Goal: Communication & Community: Share content

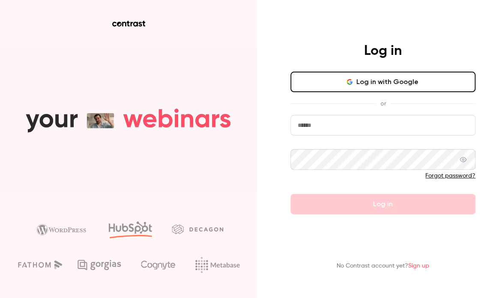
click at [308, 125] on input "email" at bounding box center [382, 125] width 185 height 21
type input "**********"
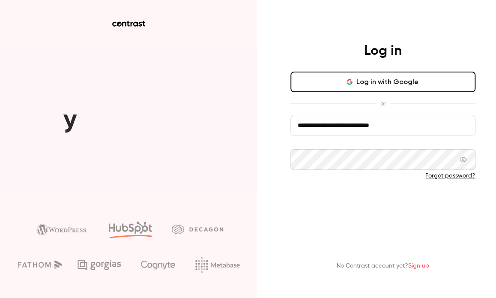
click at [340, 213] on button "Log in" at bounding box center [382, 204] width 185 height 21
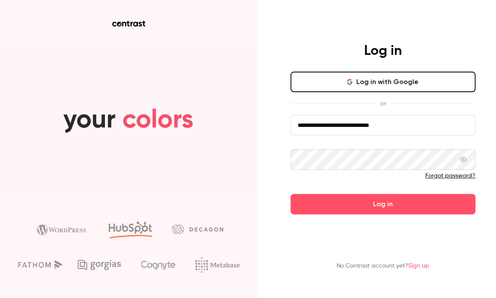
click at [290, 194] on button "Log in" at bounding box center [382, 204] width 185 height 21
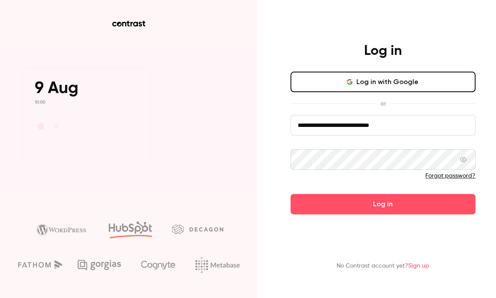
click at [290, 194] on button "Log in" at bounding box center [382, 204] width 185 height 21
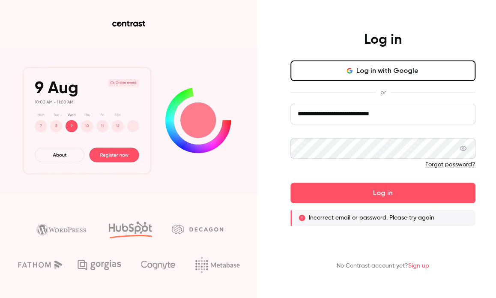
click at [277, 154] on div "**********" at bounding box center [383, 128] width 223 height 194
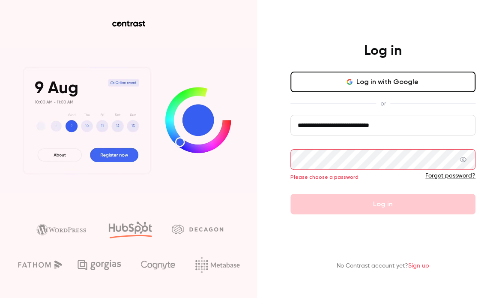
drag, startPoint x: 435, startPoint y: 173, endPoint x: 433, endPoint y: 178, distance: 5.0
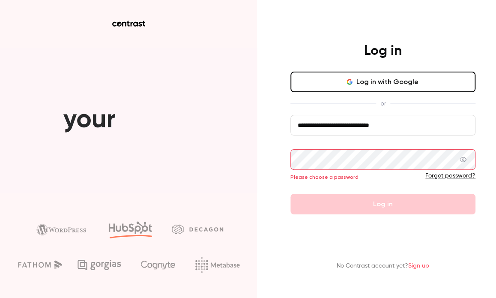
click at [433, 178] on link "Forgot password?" at bounding box center [450, 176] width 50 height 6
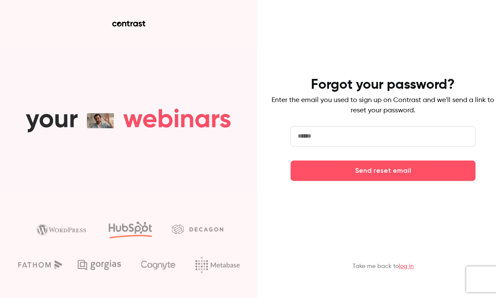
click at [365, 139] on input "email" at bounding box center [382, 136] width 185 height 21
type input "**********"
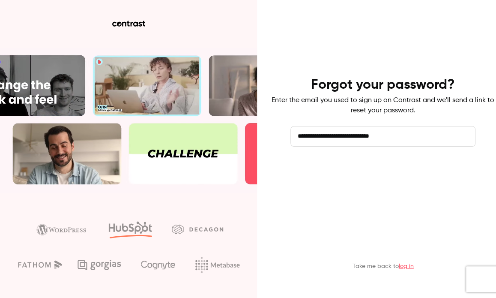
click at [367, 167] on button "Send reset email" at bounding box center [382, 170] width 185 height 21
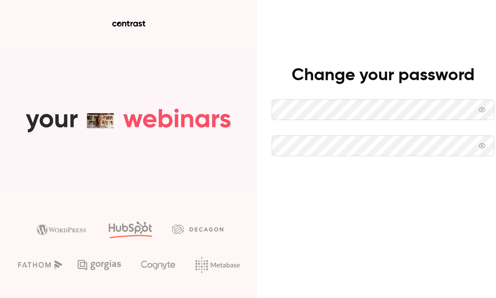
click at [342, 183] on button "Set new password" at bounding box center [383, 181] width 223 height 21
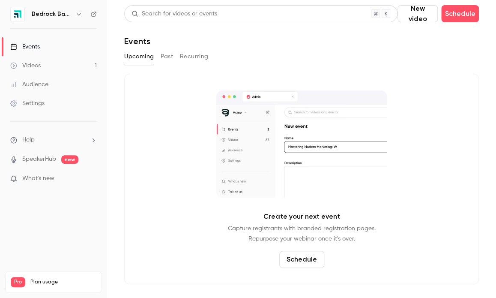
click at [167, 57] on button "Past" at bounding box center [167, 57] width 12 height 14
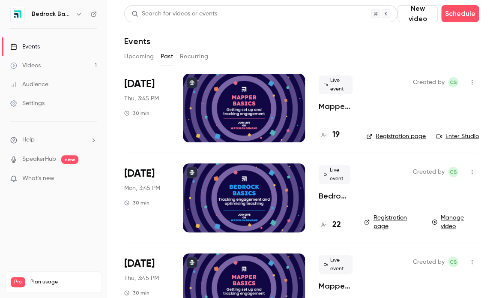
click at [28, 65] on div "Videos" at bounding box center [25, 65] width 30 height 9
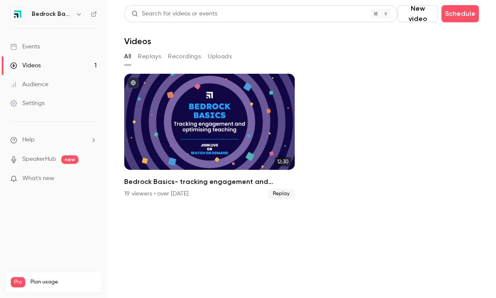
click at [176, 53] on button "Recordings" at bounding box center [184, 57] width 33 height 14
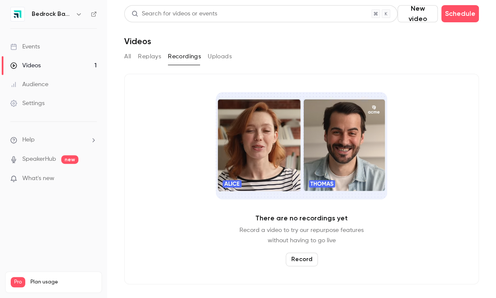
click at [152, 58] on button "Replays" at bounding box center [149, 57] width 23 height 14
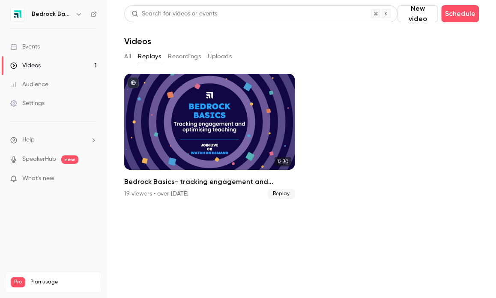
click at [214, 60] on button "Uploads" at bounding box center [220, 57] width 24 height 14
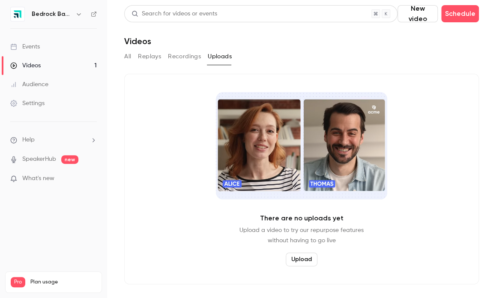
click at [38, 82] on div "Audience" at bounding box center [29, 84] width 38 height 9
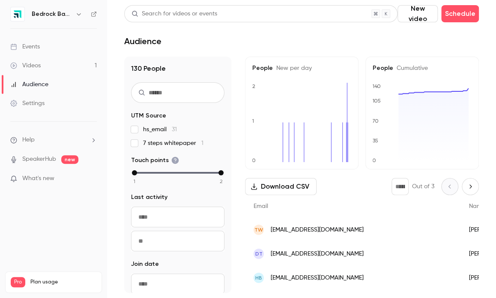
click at [33, 48] on div "Events" at bounding box center [25, 46] width 30 height 9
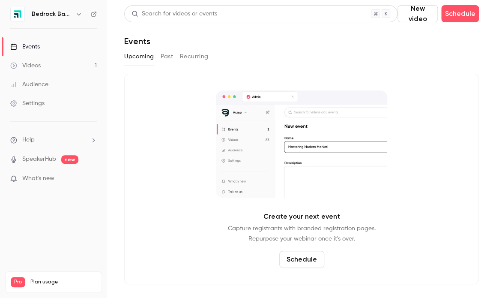
click at [162, 57] on button "Past" at bounding box center [167, 57] width 12 height 14
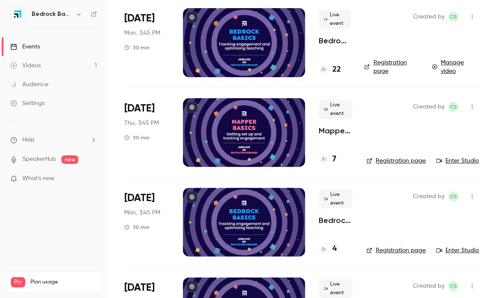
scroll to position [155, 0]
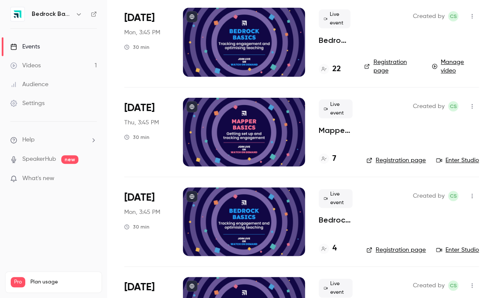
click at [202, 131] on div at bounding box center [244, 132] width 122 height 69
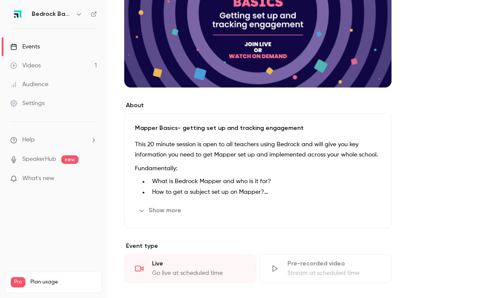
scroll to position [152, 0]
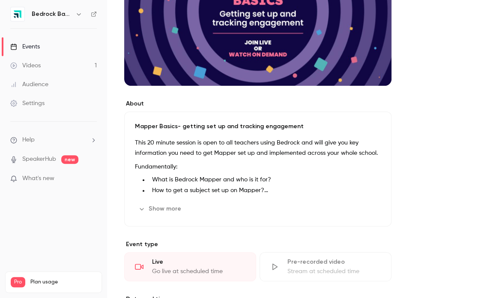
drag, startPoint x: 209, startPoint y: 113, endPoint x: 164, endPoint y: 209, distance: 105.0
click at [164, 209] on button "Show more" at bounding box center [160, 209] width 51 height 14
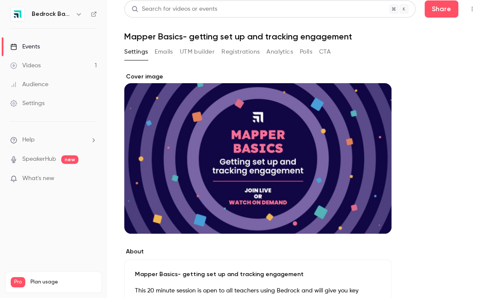
scroll to position [2, 0]
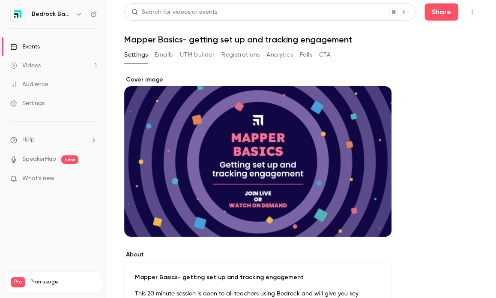
click at [263, 177] on div "Cover image" at bounding box center [257, 155] width 267 height 161
click at [0, 0] on input "Cover image" at bounding box center [0, 0] width 0 height 0
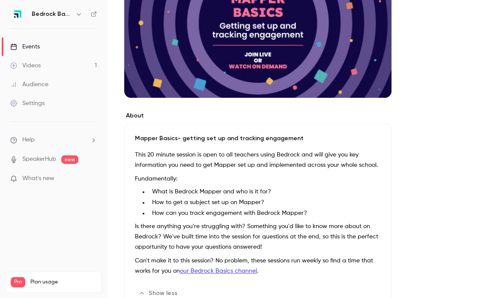
scroll to position [0, 0]
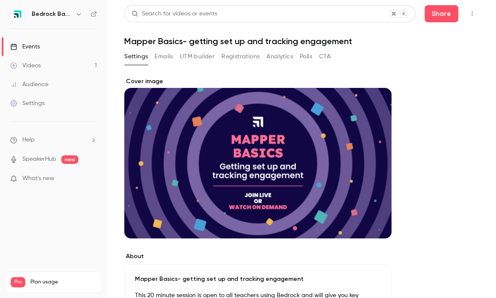
drag, startPoint x: 78, startPoint y: 12, endPoint x: 57, endPoint y: 18, distance: 21.3
click at [57, 18] on div "Bedrock Basics" at bounding box center [58, 14] width 52 height 10
click at [78, 13] on icon "button" at bounding box center [78, 14] width 7 height 7
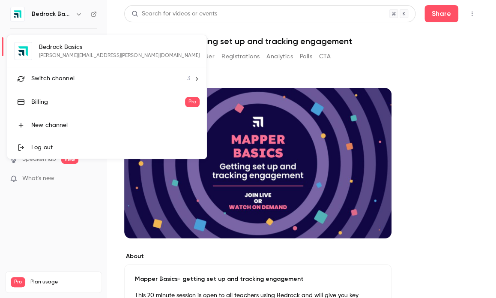
click at [74, 80] on div "Switch channel 3" at bounding box center [110, 78] width 159 height 9
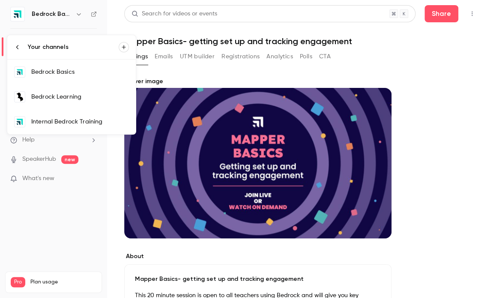
click at [72, 98] on div "Bedrock Learning" at bounding box center [80, 97] width 98 height 9
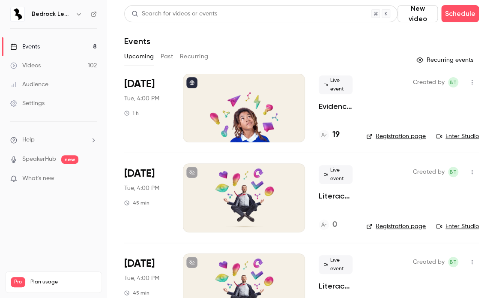
click at [165, 60] on button "Past" at bounding box center [167, 57] width 12 height 14
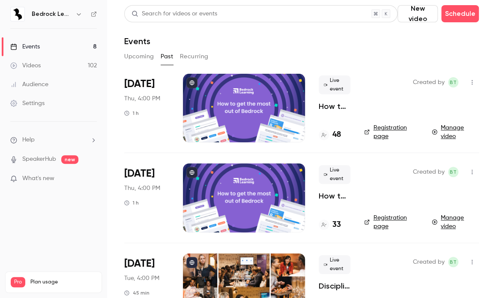
click at [329, 104] on p "How to get the most out of [GEOGRAPHIC_DATA] next academic year" at bounding box center [335, 106] width 32 height 10
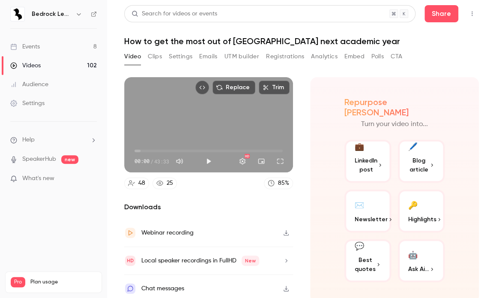
click at [32, 66] on div "Videos" at bounding box center [25, 65] width 30 height 9
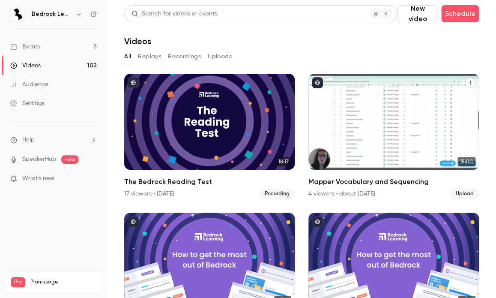
click at [361, 111] on div "Mapper Vocabulary and Sequencing" at bounding box center [393, 122] width 170 height 96
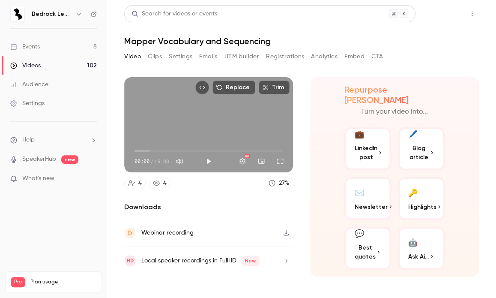
click at [443, 17] on button "Share" at bounding box center [441, 13] width 34 height 17
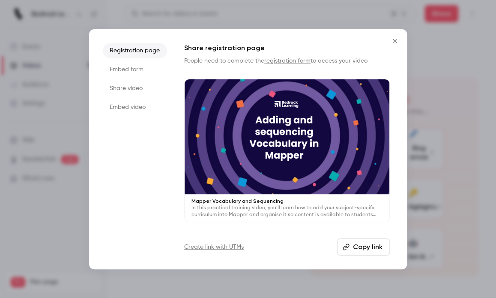
drag, startPoint x: 363, startPoint y: 245, endPoint x: 309, endPoint y: 248, distance: 54.0
click at [309, 248] on div "Create link with UTMs Copy link" at bounding box center [287, 246] width 206 height 17
click at [114, 90] on li "Share video" at bounding box center [135, 88] width 64 height 15
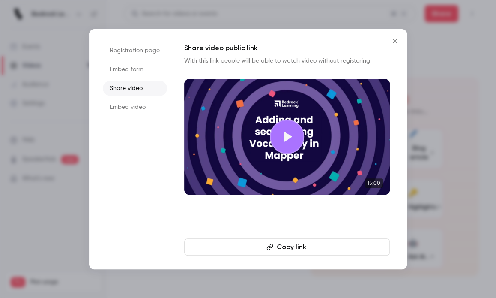
click at [286, 246] on button "Copy link" at bounding box center [287, 246] width 206 height 17
